Goal: Find specific page/section: Find specific page/section

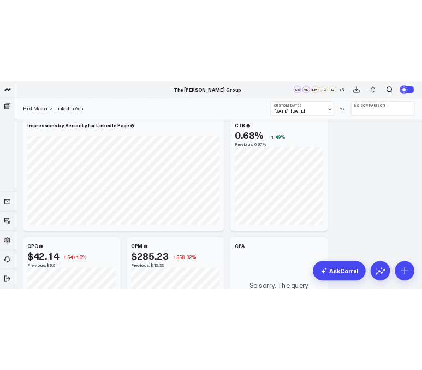
scroll to position [689, 0]
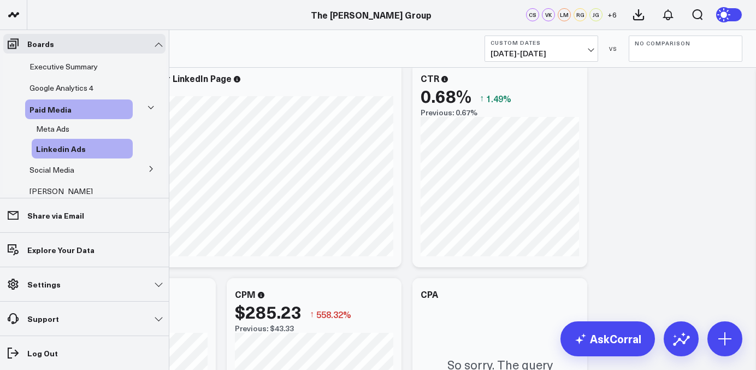
click at [2, 263] on li "Explore Your Data" at bounding box center [84, 249] width 169 height 34
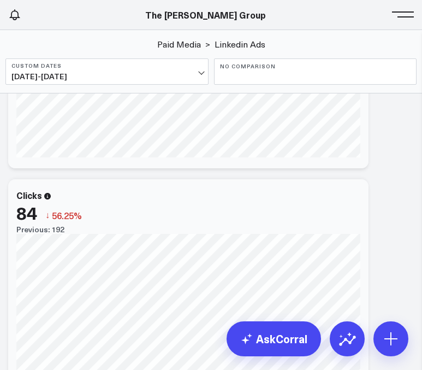
scroll to position [0, 0]
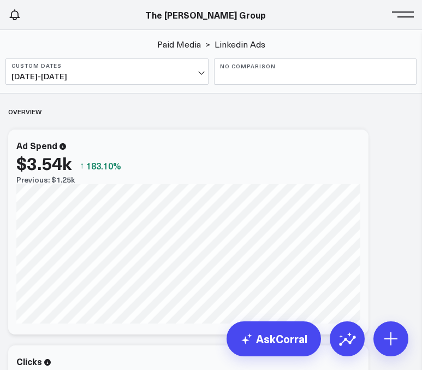
click at [110, 79] on span "[DATE] - [DATE]" at bounding box center [106, 76] width 191 height 9
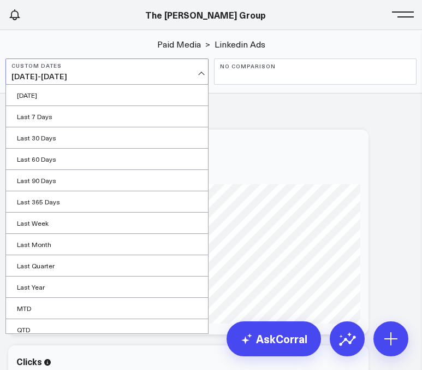
click at [110, 79] on span "[DATE] - [DATE]" at bounding box center [106, 76] width 191 height 9
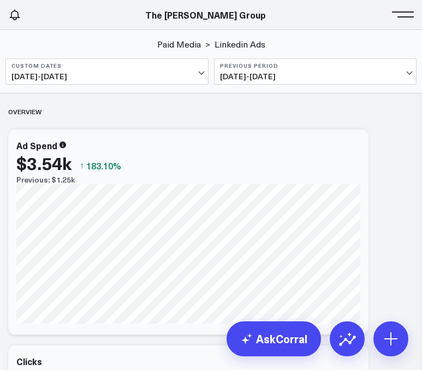
click at [402, 15] on span at bounding box center [406, 14] width 16 height 1
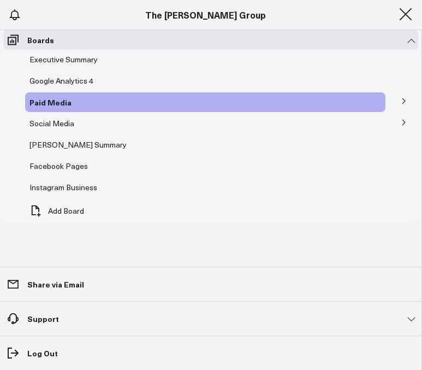
click at [0, 0] on span "Linkedin Ads" at bounding box center [0, 0] width 0 height 0
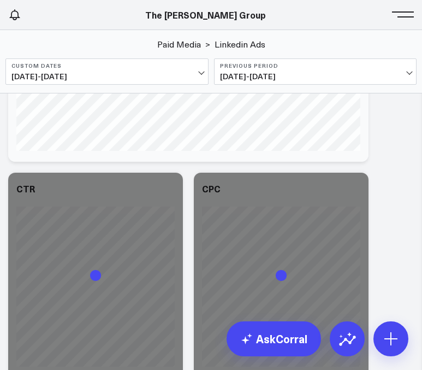
scroll to position [1733, 0]
